Goal: Communication & Community: Answer question/provide support

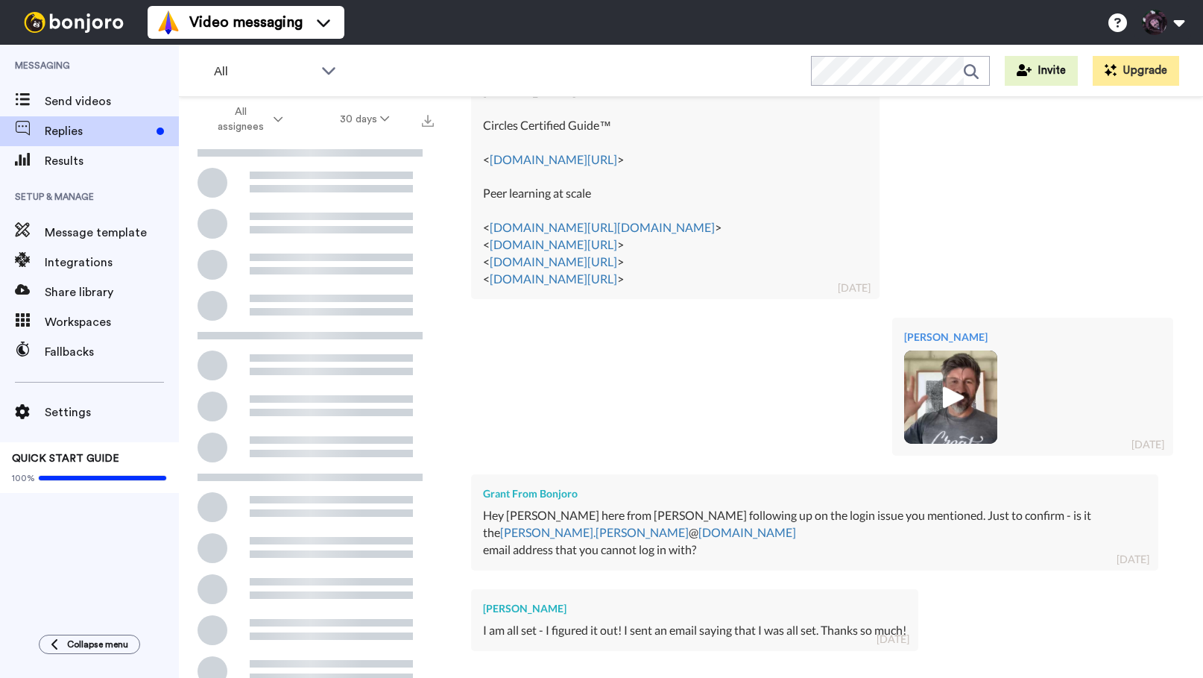
scroll to position [957, 0]
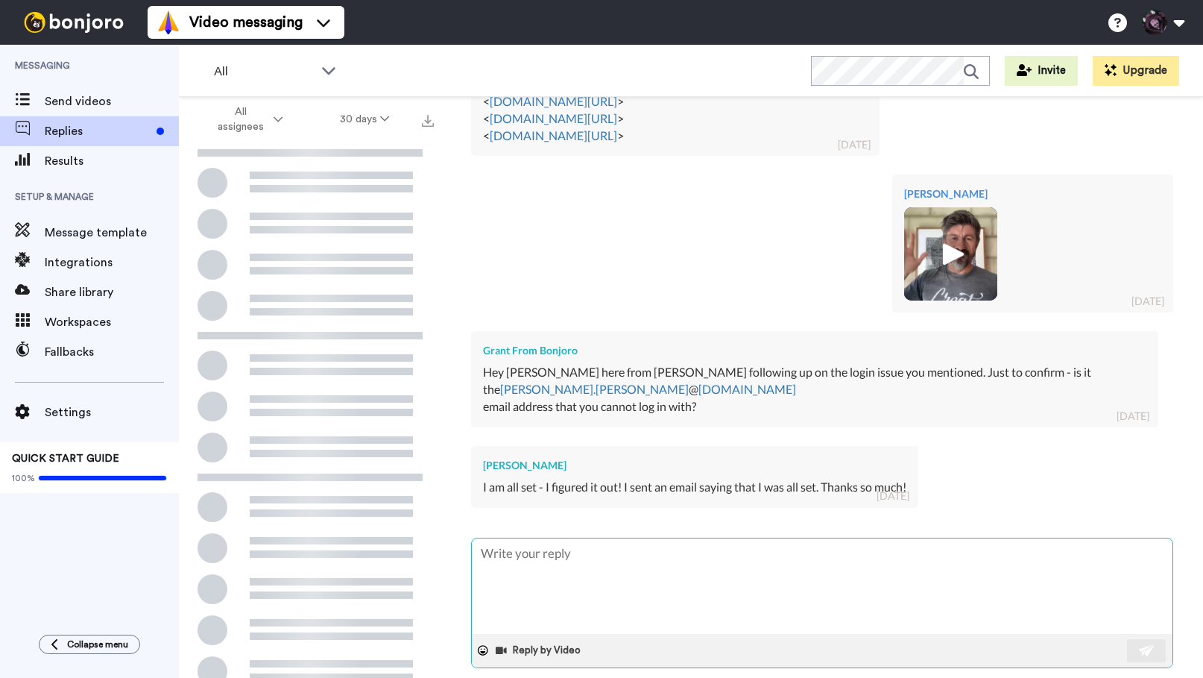
click at [560, 538] on textarea at bounding box center [822, 585] width 701 height 95
type textarea "O"
type textarea "x"
type textarea "Ok"
type textarea "x"
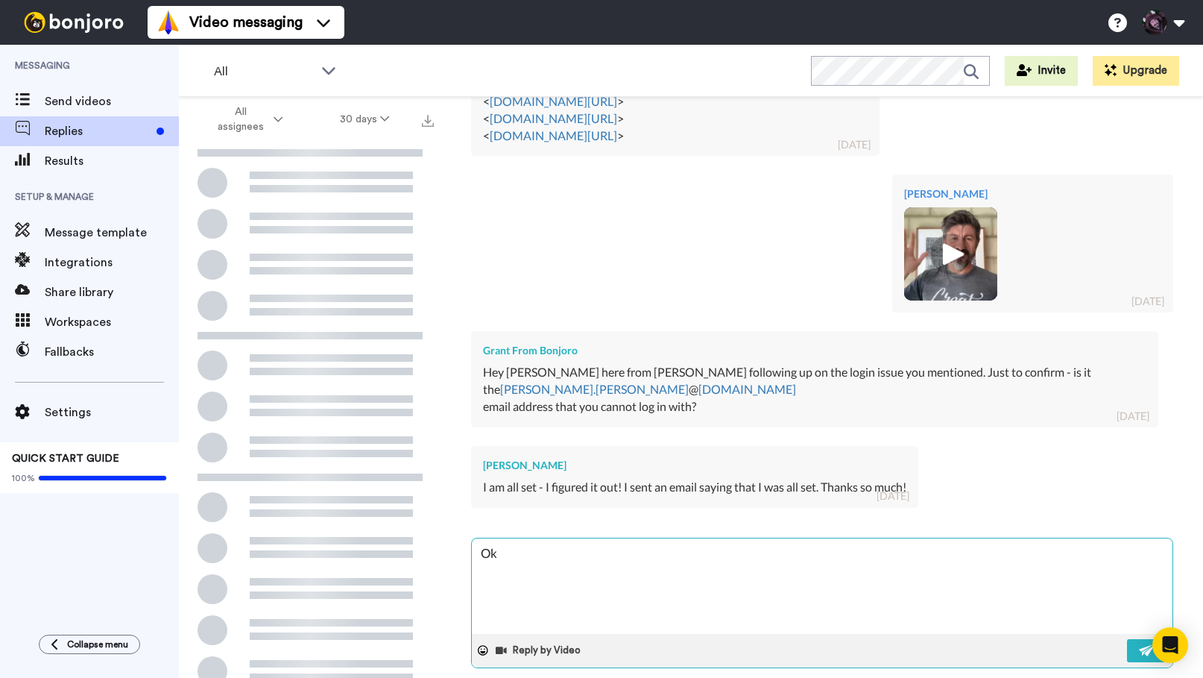
type textarea "Ok"
type textarea "x"
type textarea "Ok g"
type textarea "x"
type textarea "Ok gr"
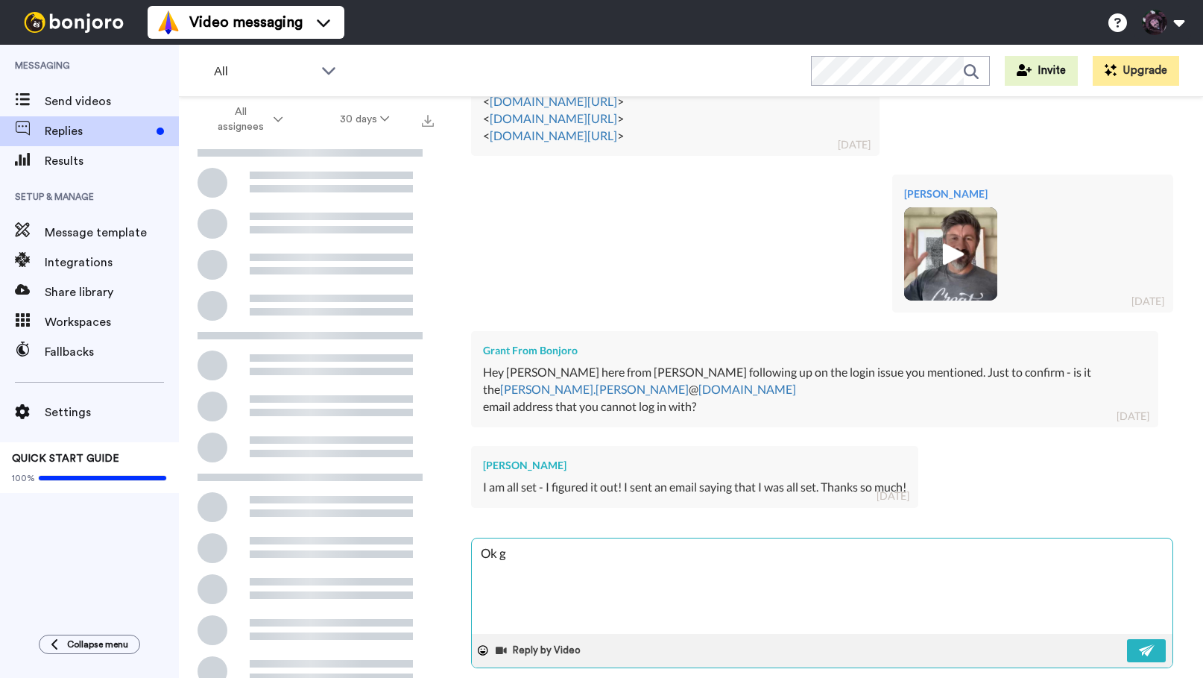
type textarea "x"
type textarea "Ok gre"
type textarea "x"
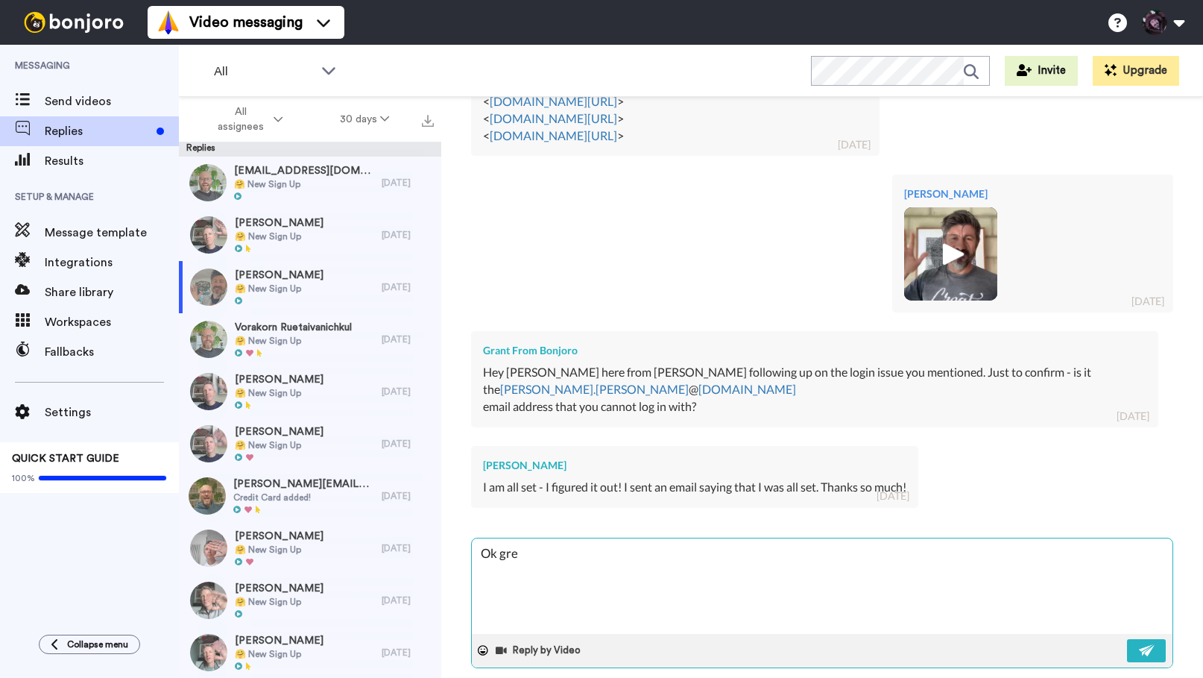
type textarea "Ok grea"
type textarea "x"
type textarea "Ok great"
type textarea "x"
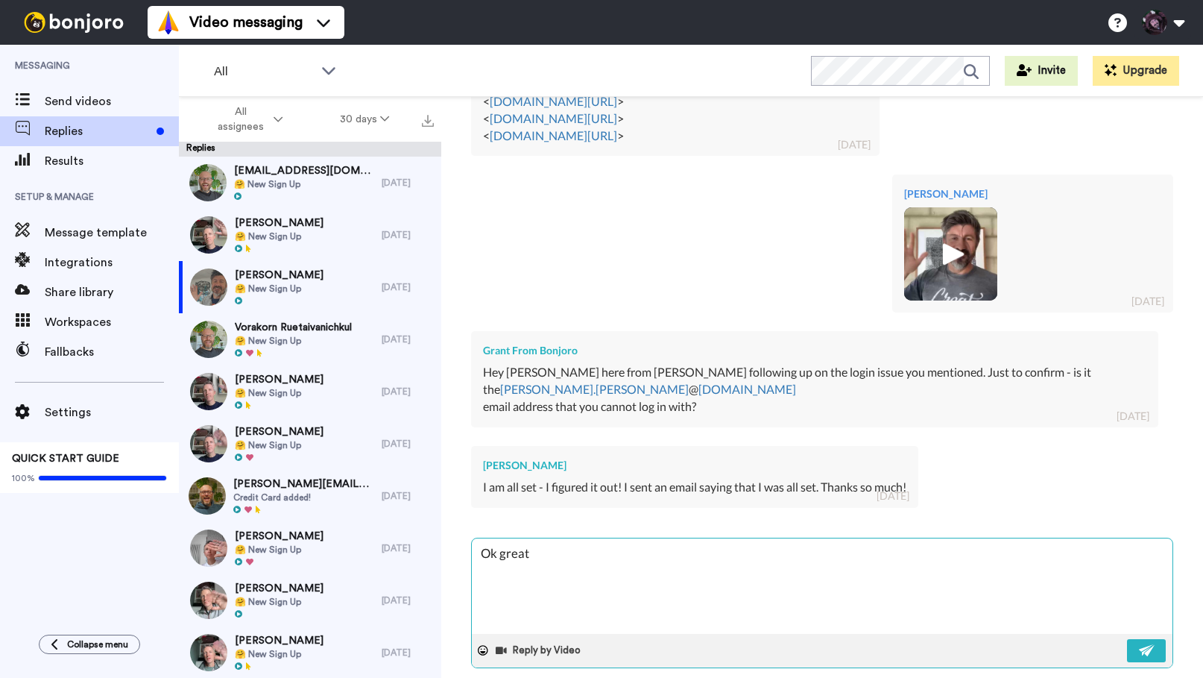
type textarea "Ok great,"
type textarea "x"
type textarea "Ok great,"
type textarea "x"
type textarea "Ok great, a"
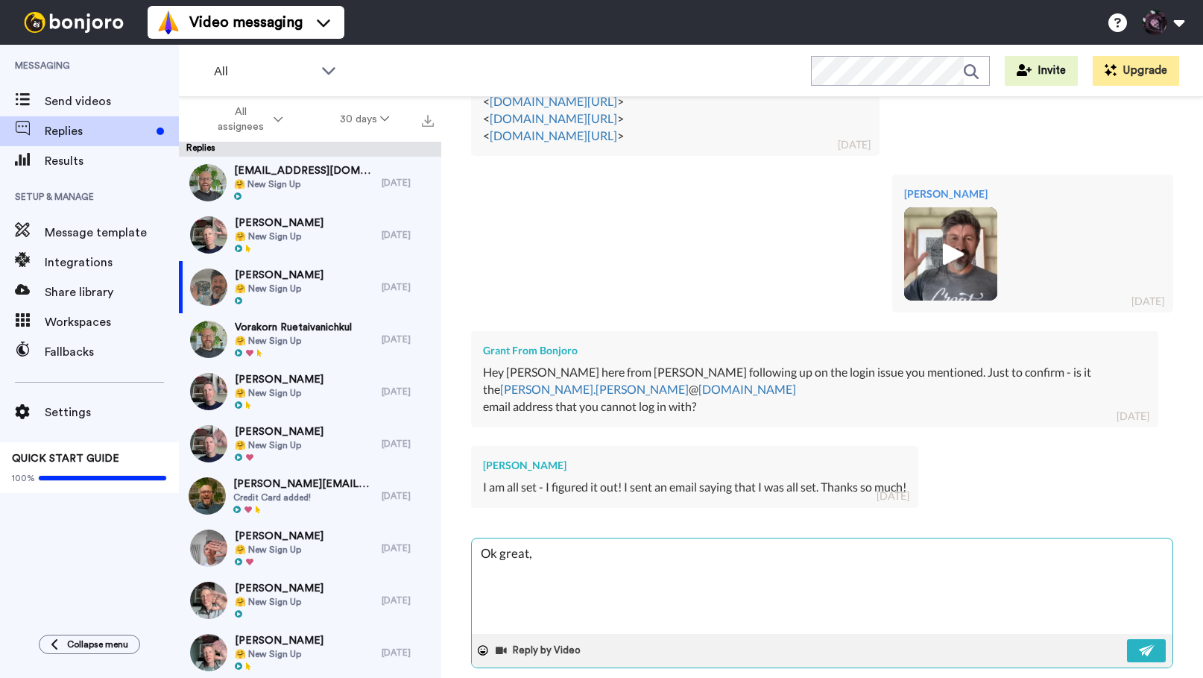
type textarea "x"
type textarea "Ok great, an"
type textarea "x"
type textarea "Ok great, any"
type textarea "x"
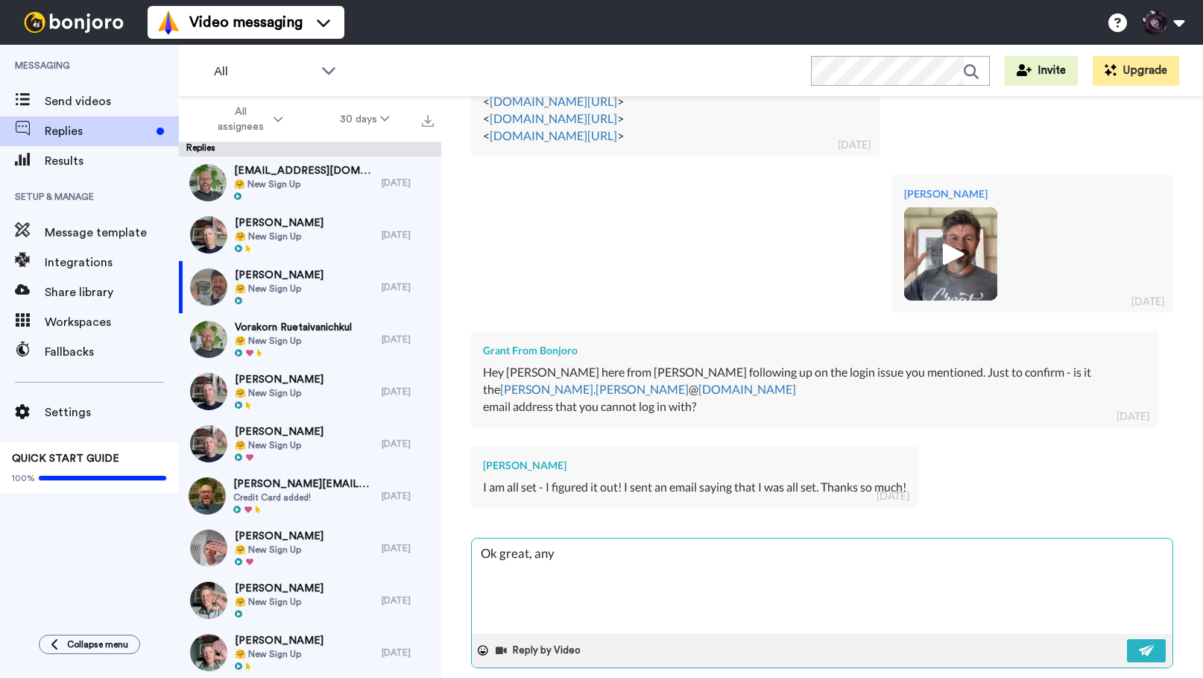
type textarea "Ok great, anyt"
type textarea "x"
type textarea "Ok great, anyth"
type textarea "x"
type textarea "Ok great, anythi"
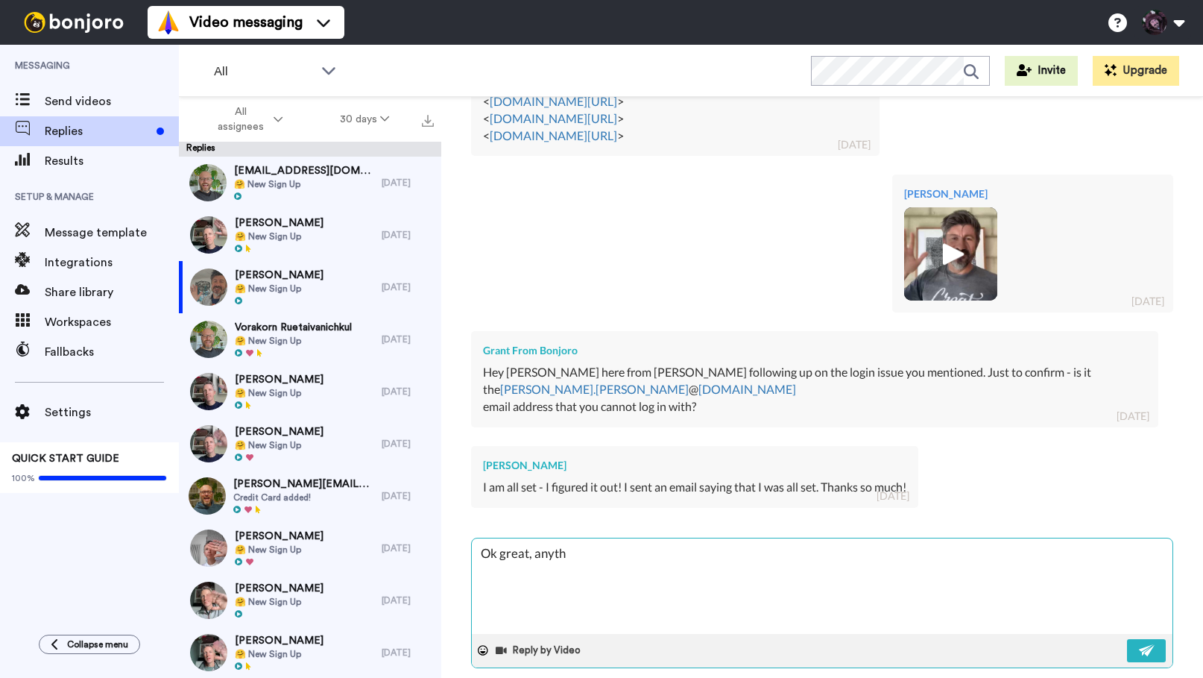
type textarea "x"
type textarea "Ok great, anythin"
type textarea "x"
type textarea "Ok great, anything"
type textarea "x"
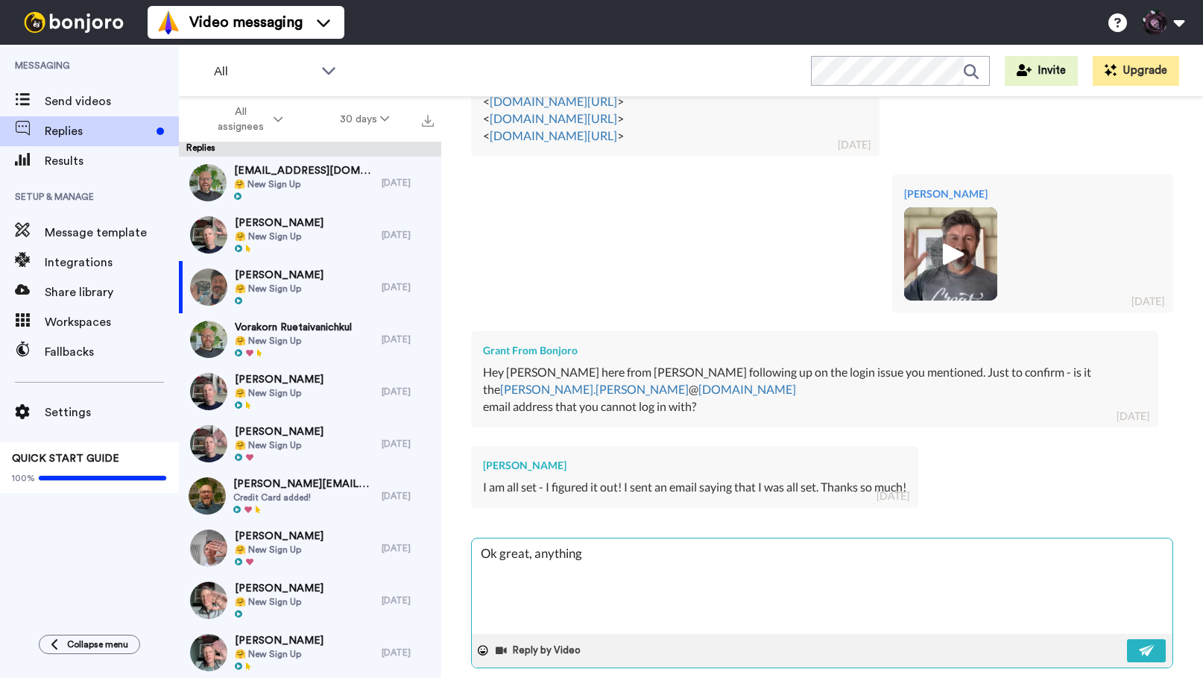
type textarea "Ok great, anything"
type textarea "x"
type textarea "Ok great, anything e"
type textarea "x"
type textarea "Ok great, anything el"
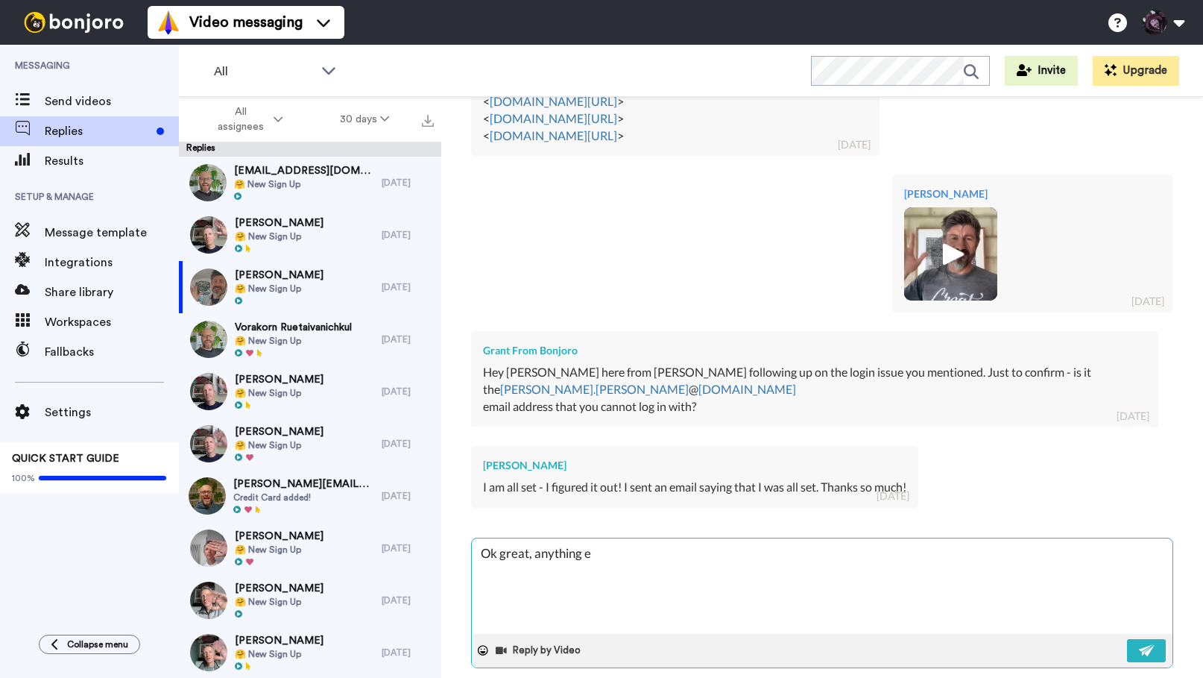
type textarea "x"
type textarea "Ok great, anything els"
type textarea "x"
type textarea "Ok great, anything else"
type textarea "x"
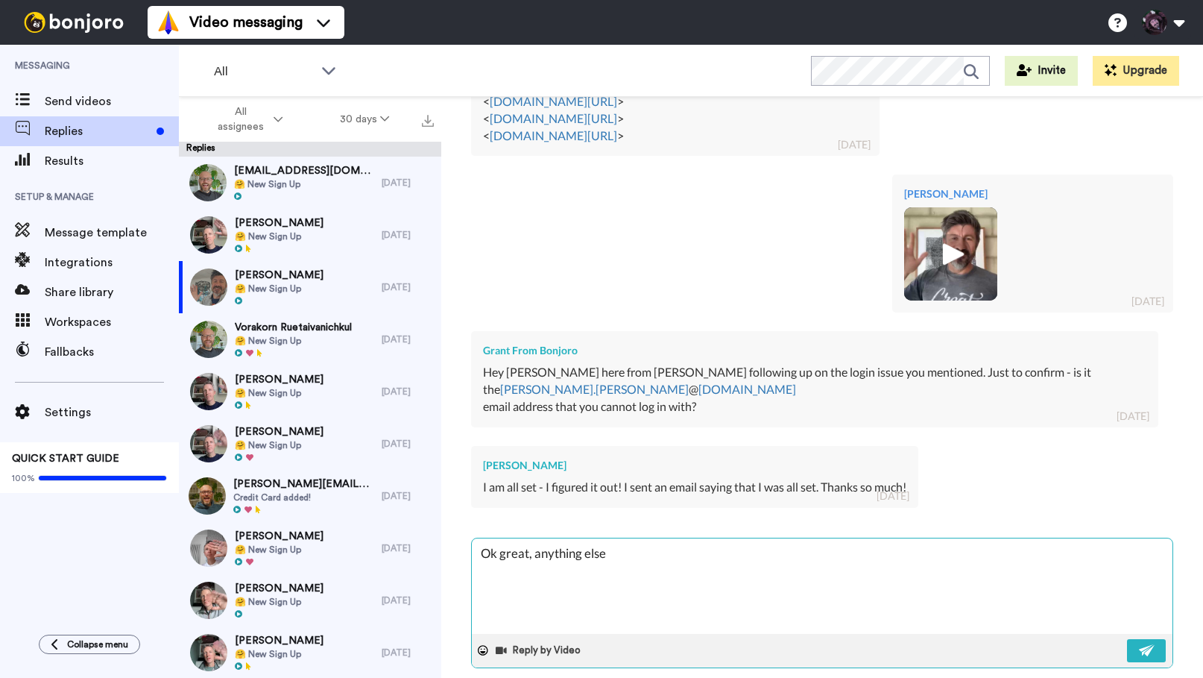
type textarea "Ok great, anything else"
type textarea "x"
type textarea "Ok great, anything else j"
type textarea "x"
type textarea "Ok great, anything else ju"
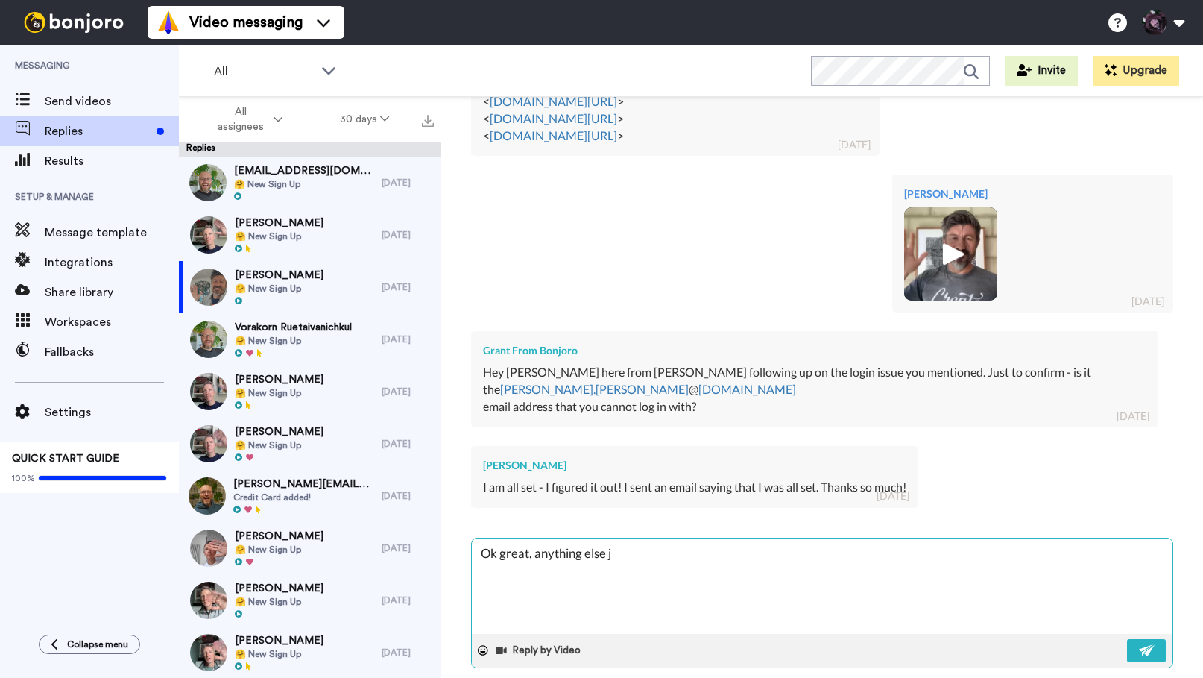
type textarea "x"
type textarea "Ok great, anything else jus"
type textarea "x"
type textarea "Ok great, anything else just"
type textarea "x"
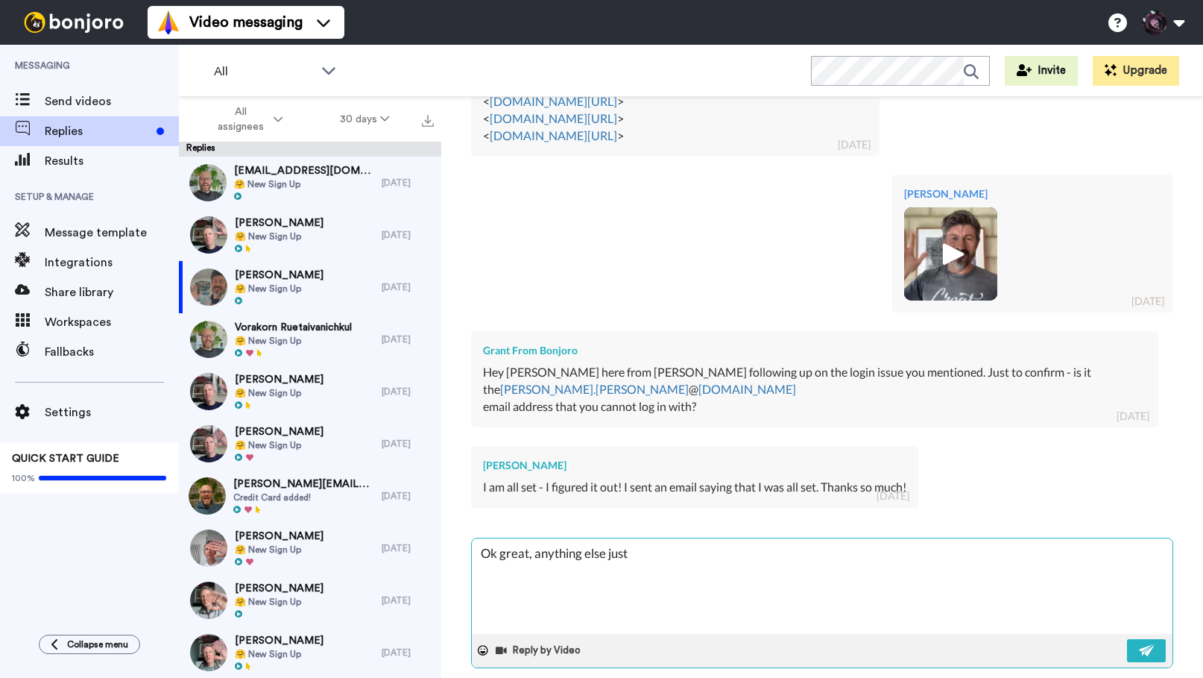
type textarea "Ok great, anything else just"
type textarea "x"
type textarea "Ok great, anything else just l"
type textarea "x"
type textarea "Ok great, anything else just le"
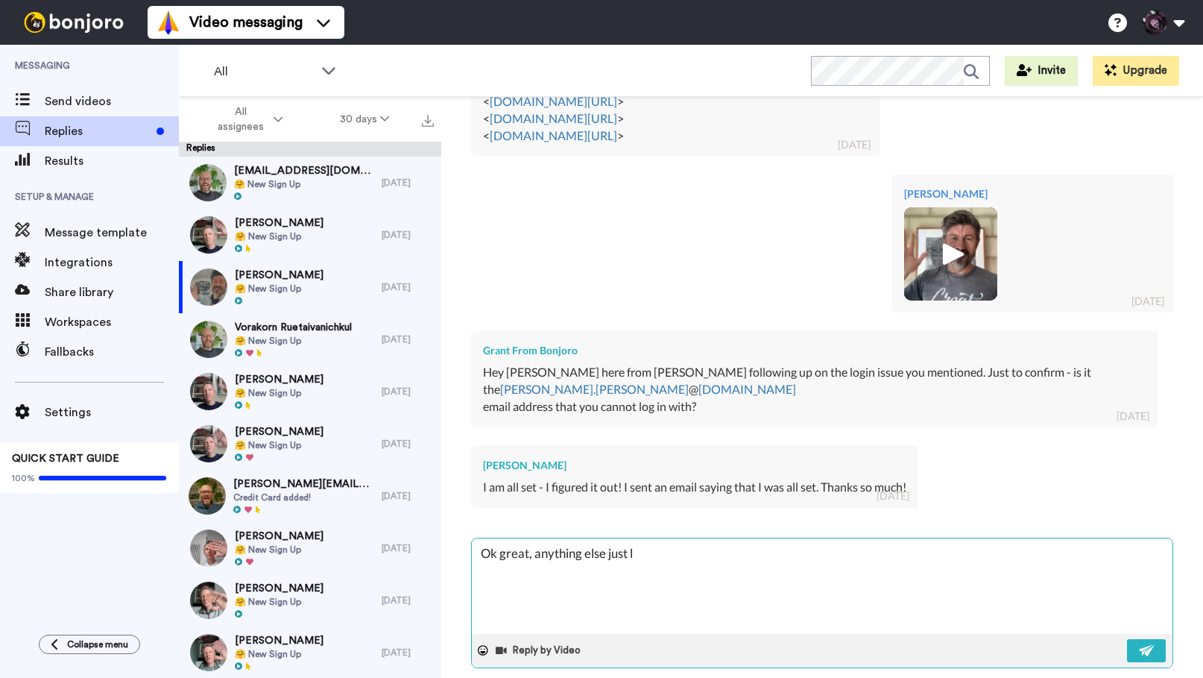
type textarea "x"
type textarea "Ok great, anything else just let"
type textarea "x"
type textarea "Ok great, anything else just let"
type textarea "x"
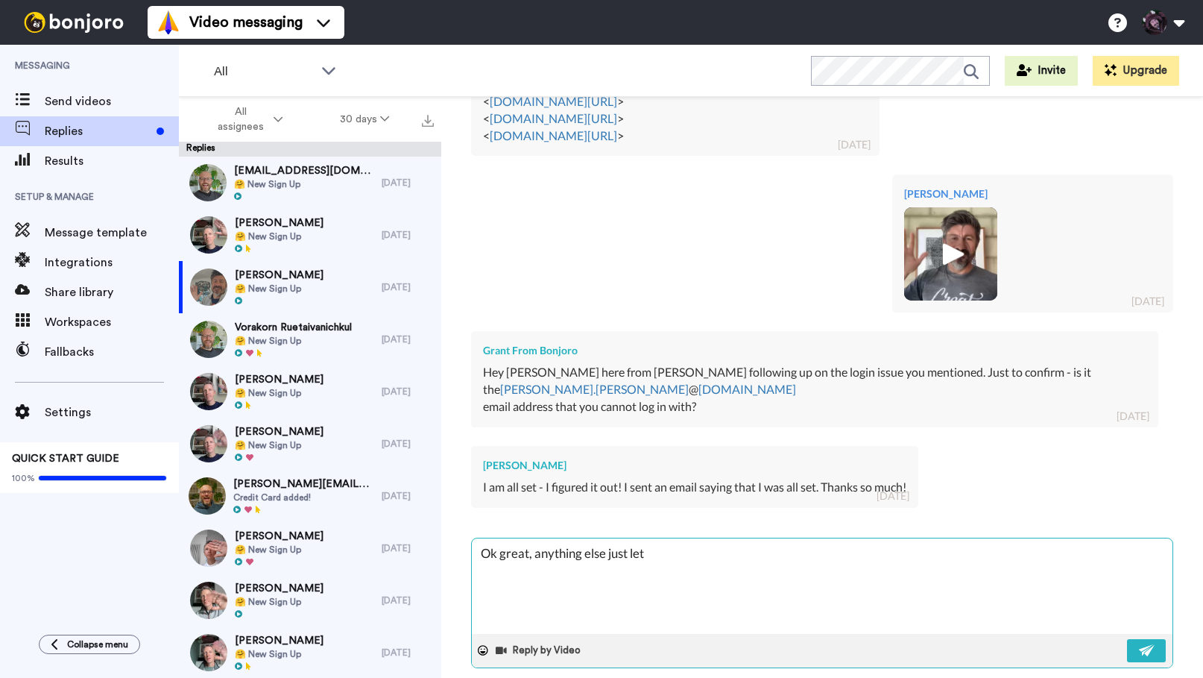
type textarea "Ok great, anything else just let u"
type textarea "x"
type textarea "Ok great, anything else just let us"
type textarea "x"
type textarea "Ok great, anything else just let us"
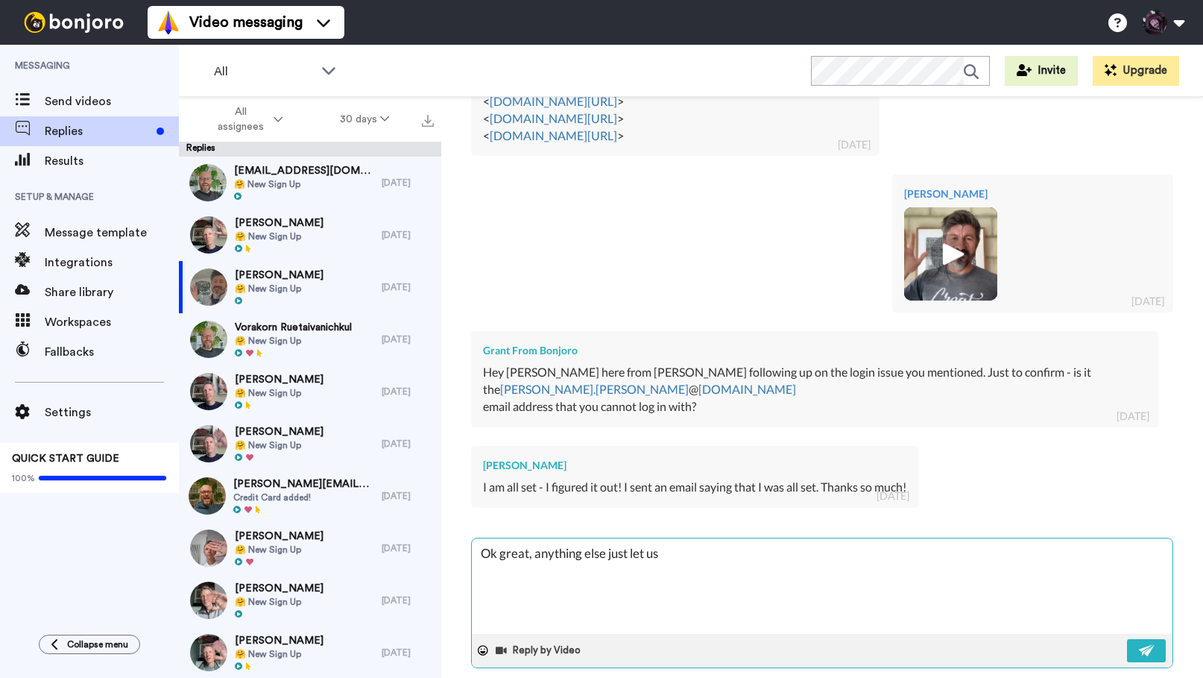
type textarea "x"
type textarea "Ok great, anything else just let us k"
type textarea "x"
type textarea "Ok great, anything else just let us kn"
type textarea "x"
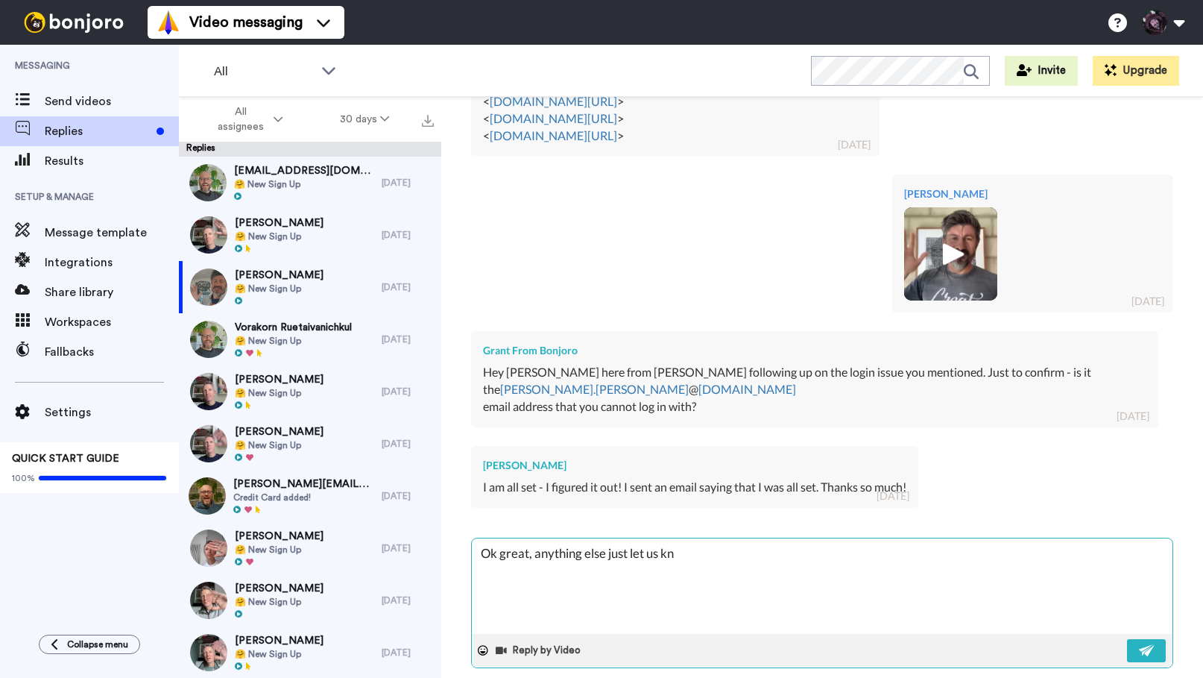
type textarea "Ok great, anything else just let us kno"
type textarea "x"
type textarea "Ok great, anything else just let us know"
type textarea "x"
type textarea "Ok great, anything else just let us know!"
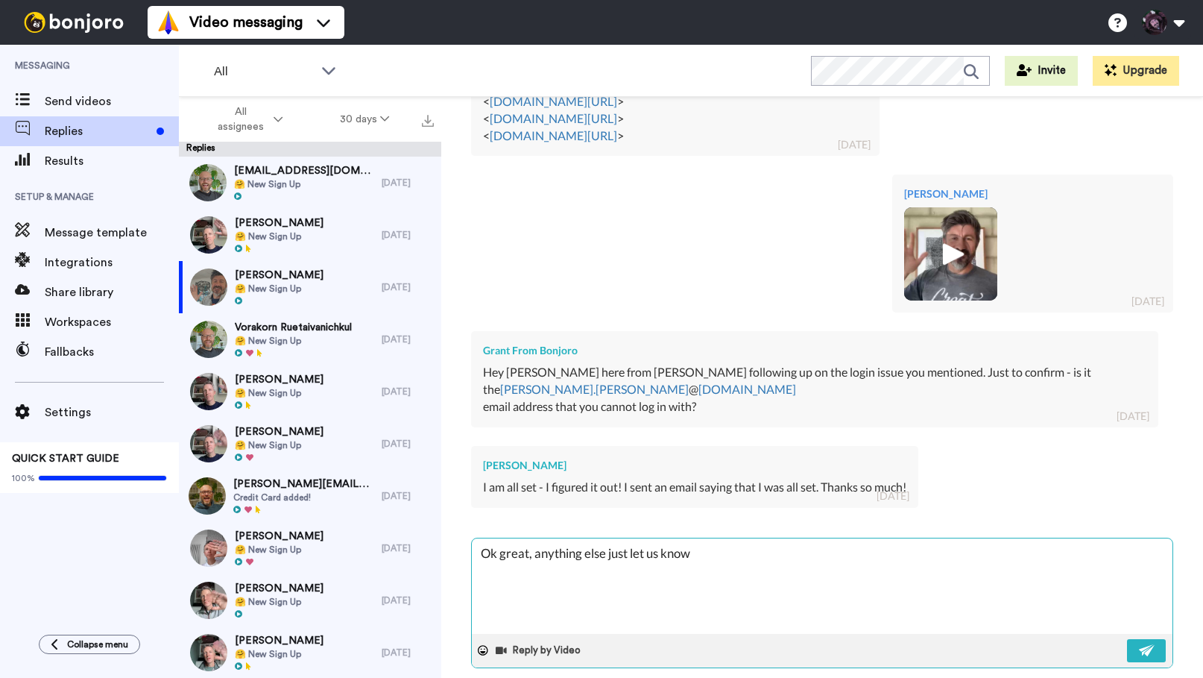
type textarea "x"
type textarea "Ok great, anything else just let us know!"
click at [1154, 644] on img at bounding box center [1147, 650] width 16 height 12
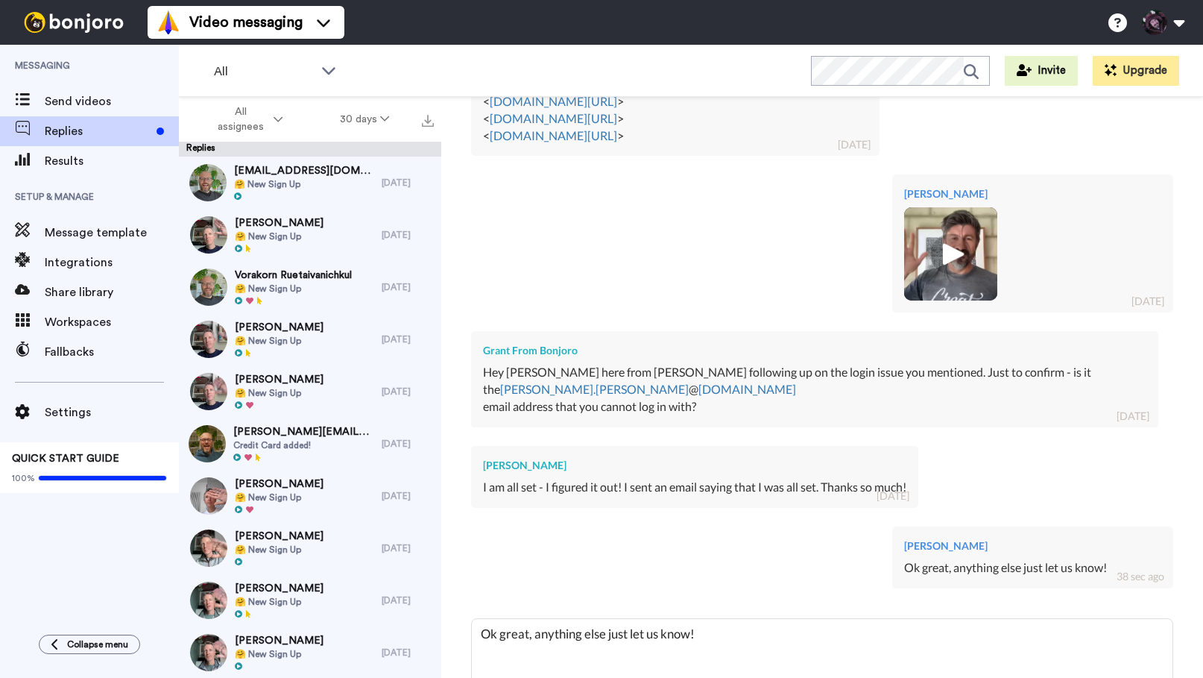
type textarea "x"
